Goal: Navigation & Orientation: Find specific page/section

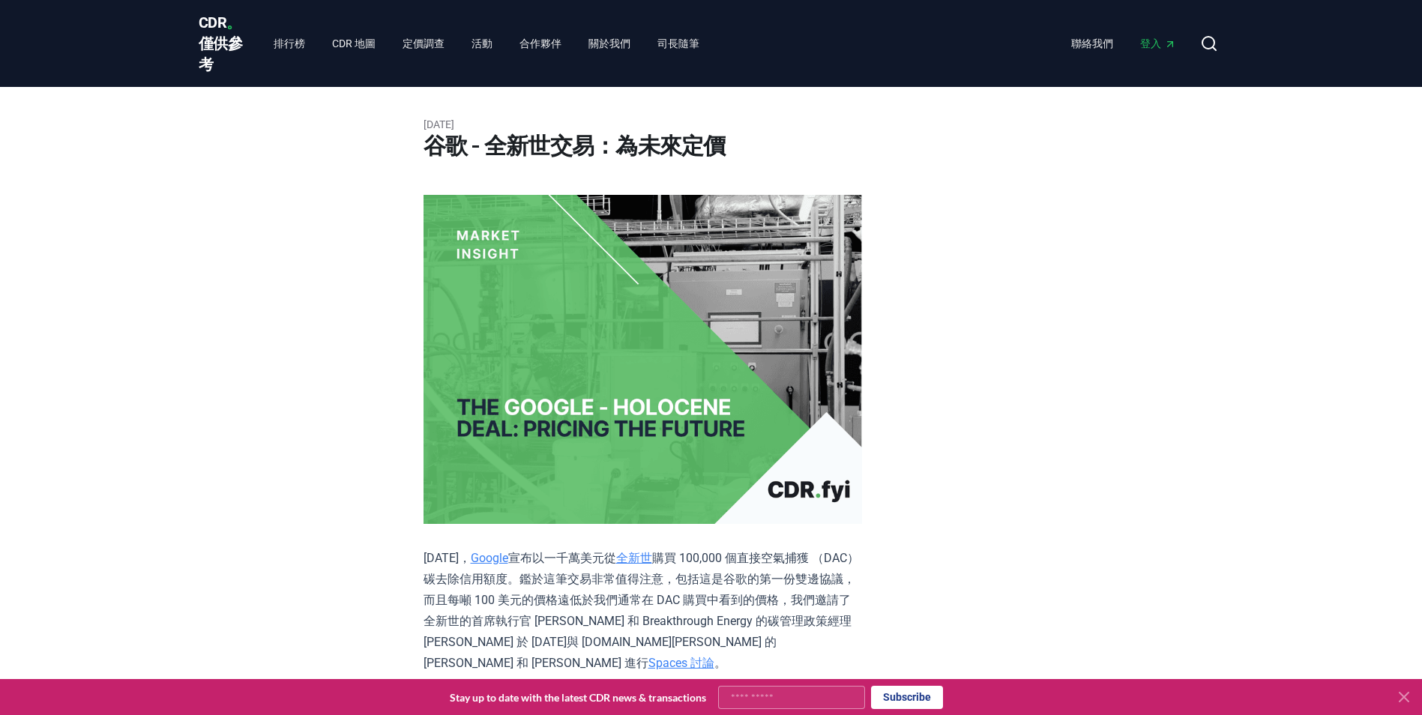
drag, startPoint x: 274, startPoint y: 0, endPoint x: 187, endPoint y: 173, distance: 193.4
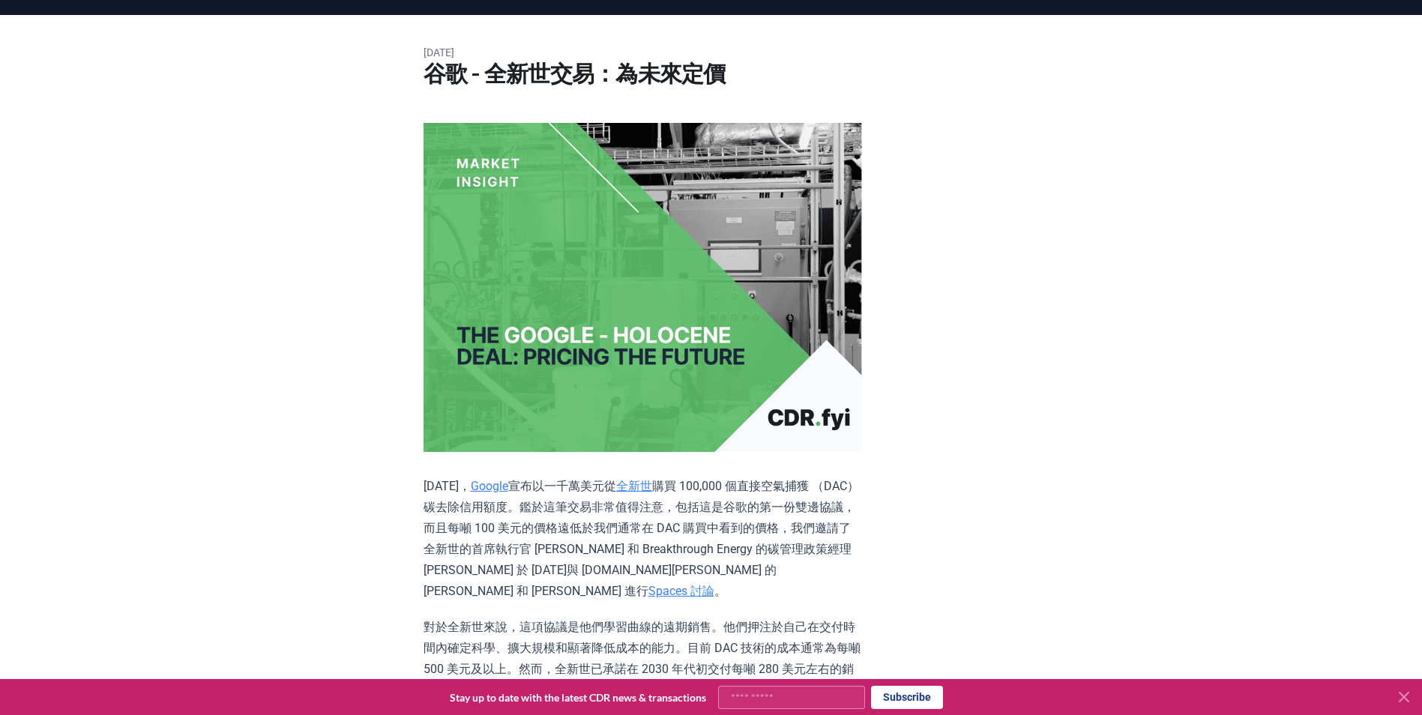
scroll to position [150, 0]
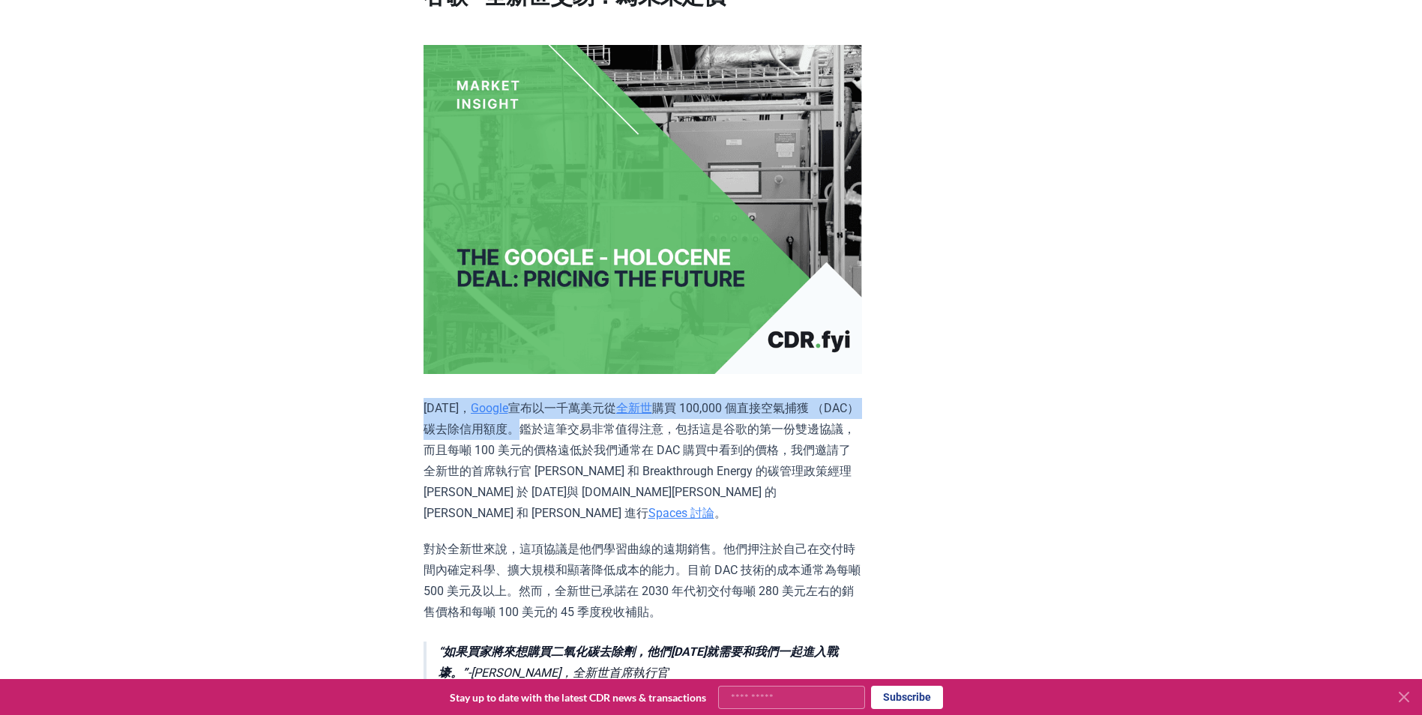
drag, startPoint x: 418, startPoint y: 405, endPoint x: 597, endPoint y: 420, distance: 179.8
drag, startPoint x: 597, startPoint y: 420, endPoint x: 567, endPoint y: 427, distance: 30.9
copy p "[DATE]， Google 宣布以一千萬美元從 全新世 購買 100,000 個直接空氣捕獲 （DAC） 碳去除信用額度。"
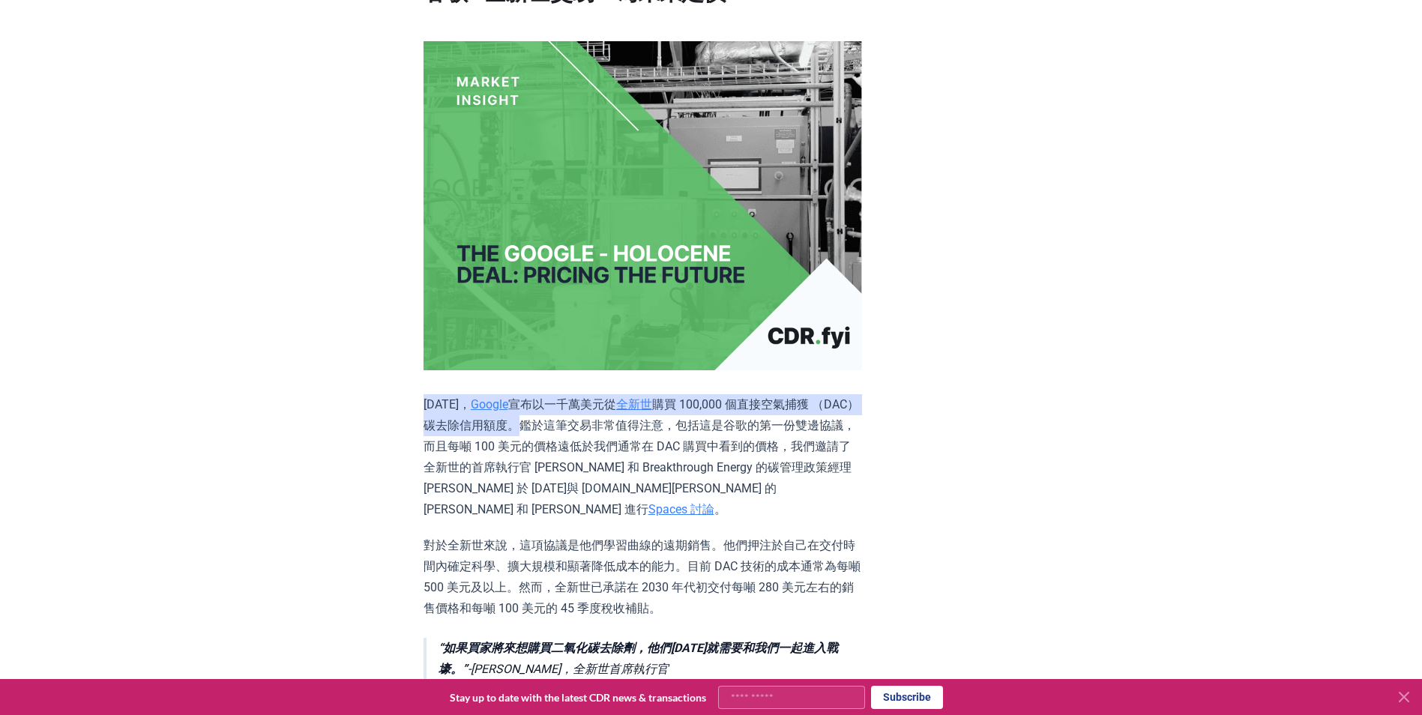
scroll to position [0, 0]
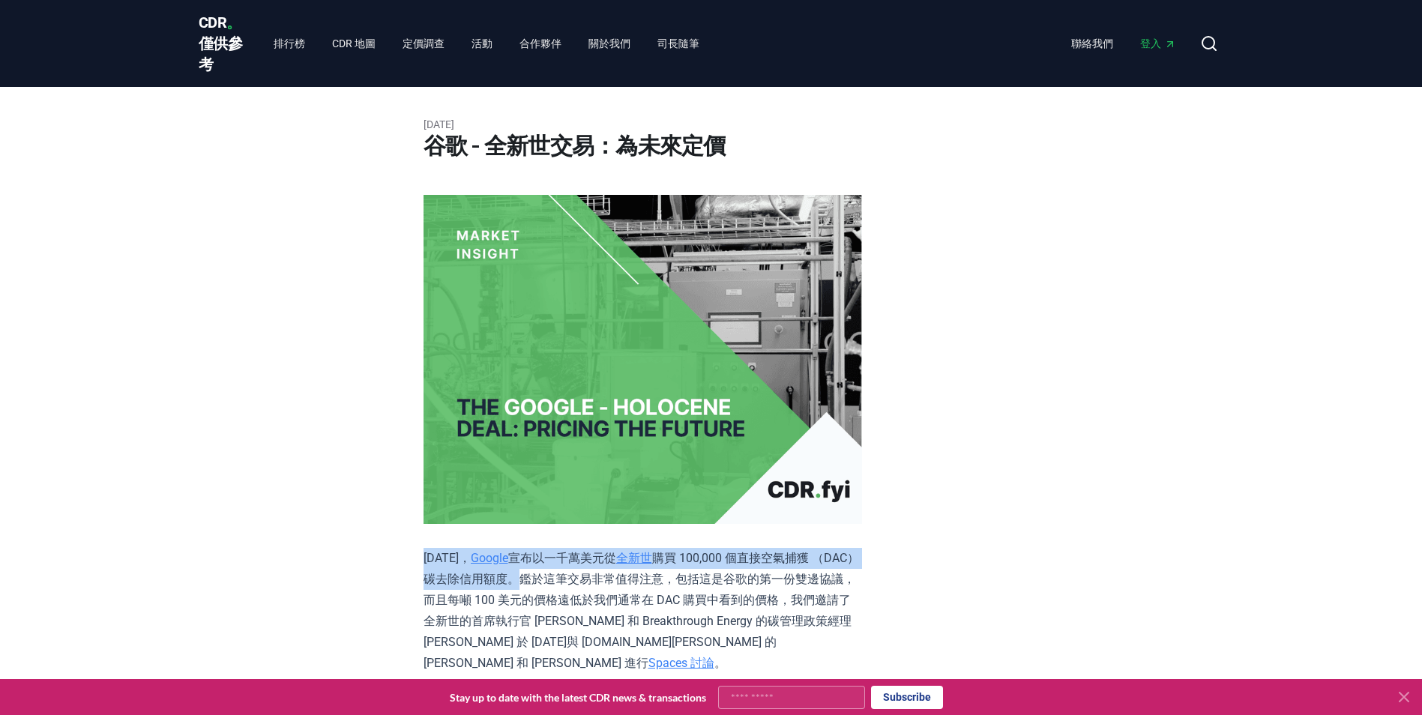
click at [211, 29] on span "CDR 。 僅供參考" at bounding box center [221, 43] width 44 height 60
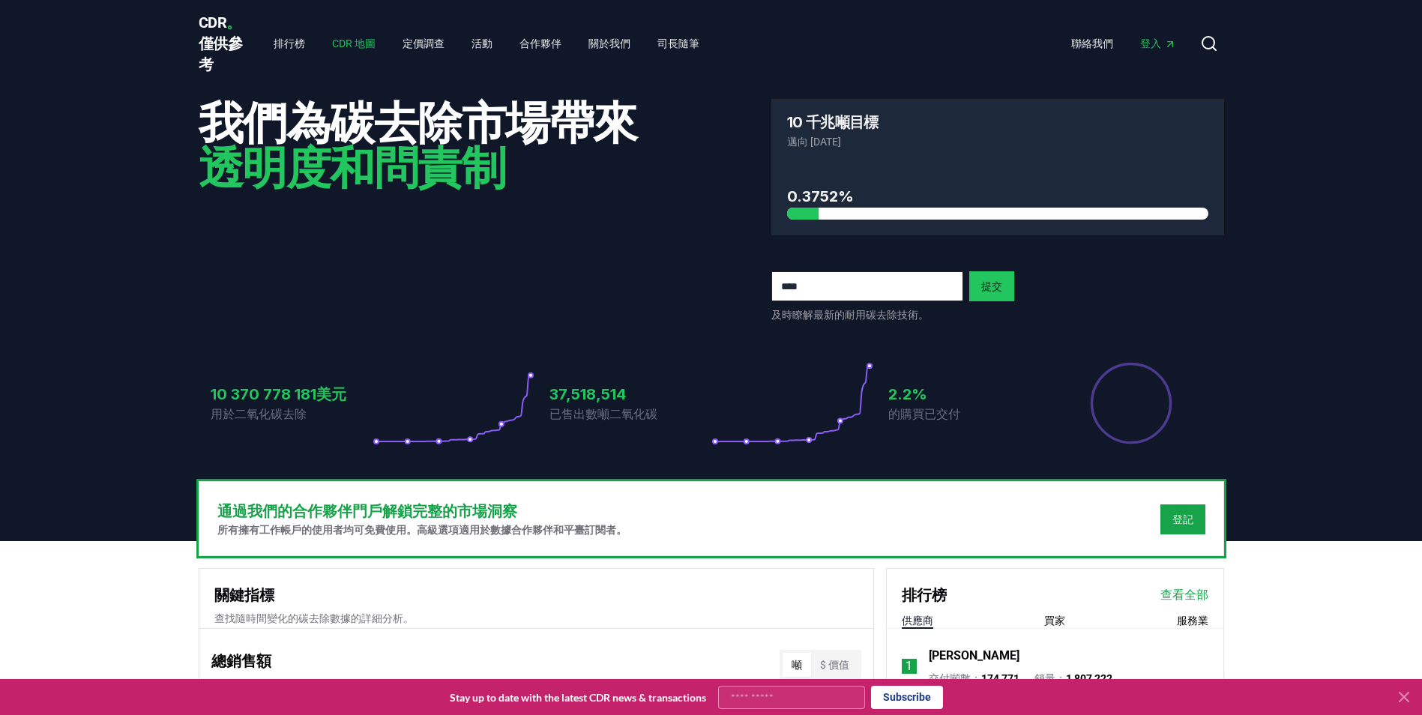
click at [354, 40] on link "CDR 地圖" at bounding box center [353, 43] width 67 height 27
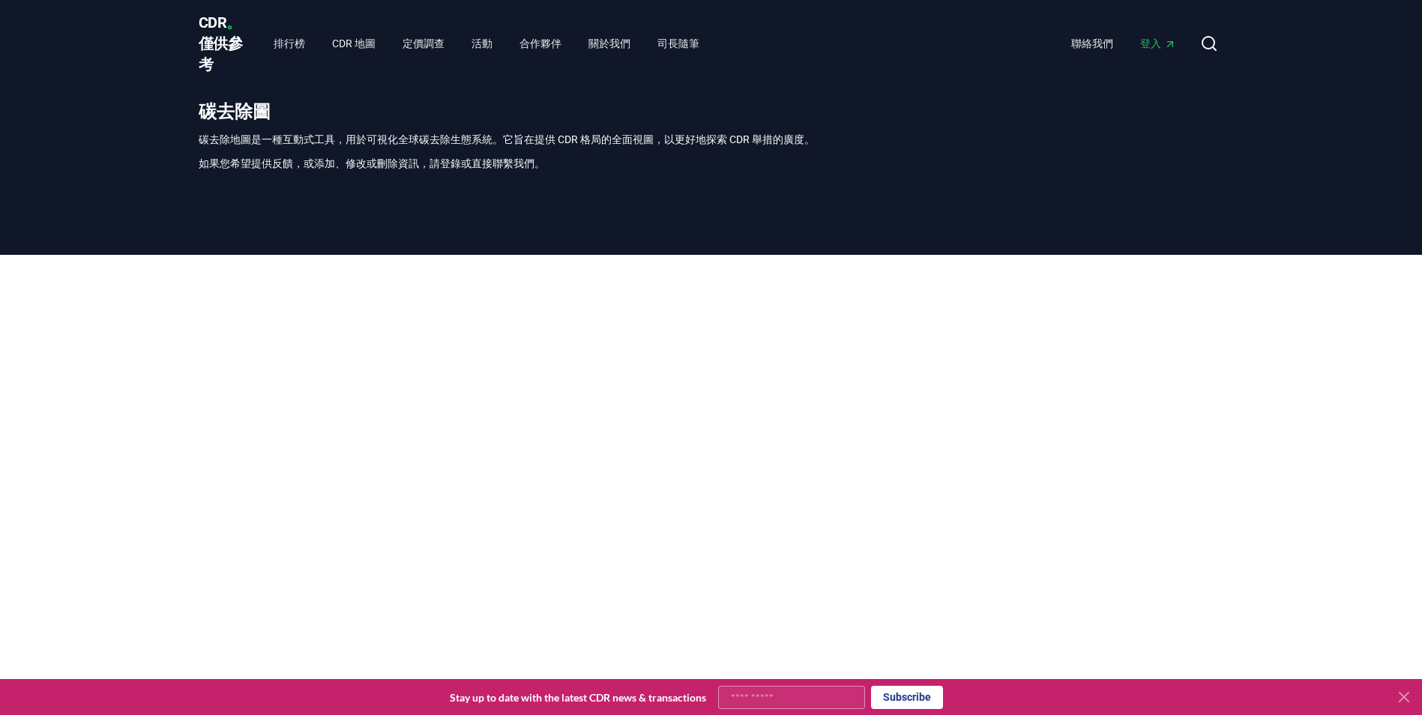
click at [209, 31] on span "CDR 。 僅供參考" at bounding box center [221, 43] width 44 height 60
